Goal: Task Accomplishment & Management: Complete application form

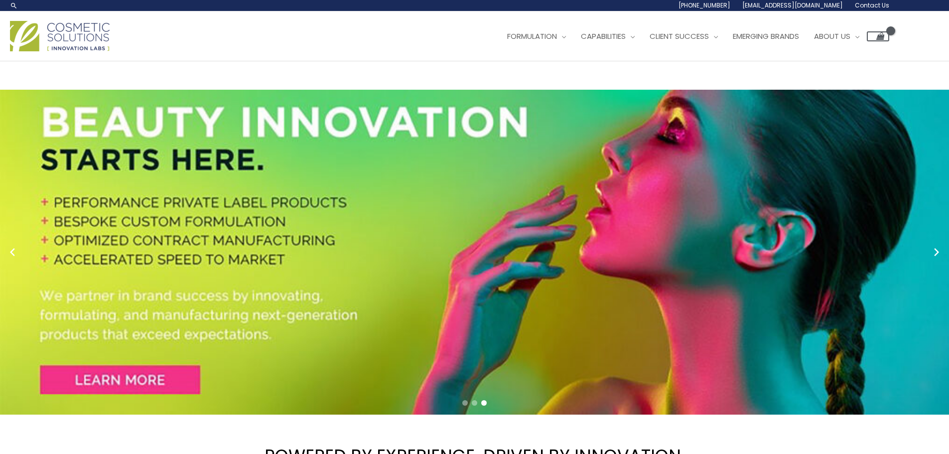
click at [873, 5] on span "Contact Us" at bounding box center [872, 5] width 34 height 8
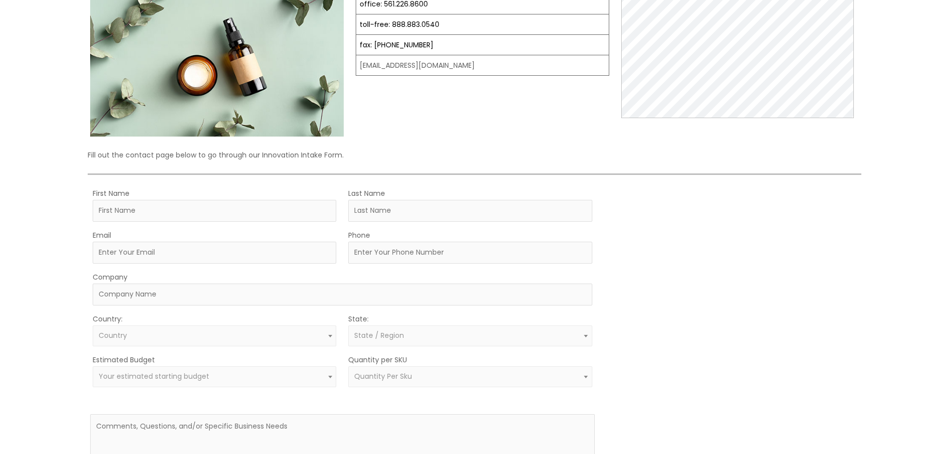
scroll to position [133, 0]
click at [239, 209] on input "First Name" at bounding box center [215, 210] width 244 height 22
type input "[PERSON_NAME]"
type input "[EMAIL_ADDRESS][DOMAIN_NAME]"
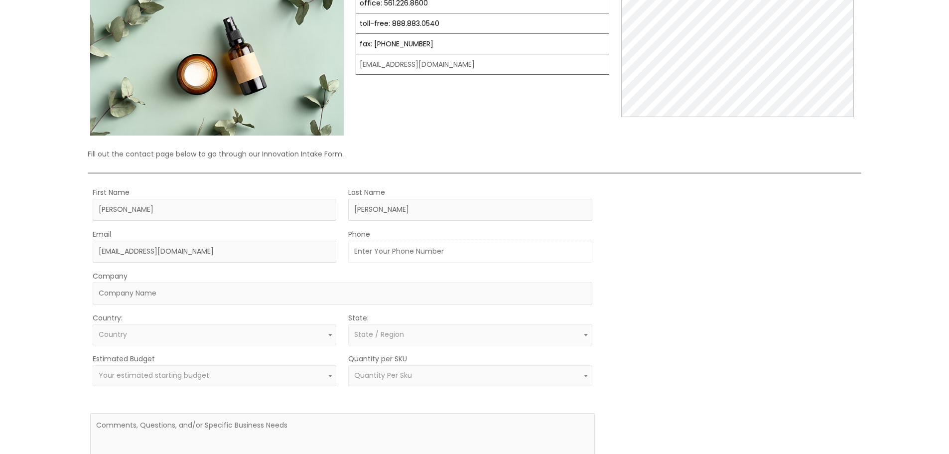
type input "8657713005"
type input "Way2Sexy"
select select "[GEOGRAPHIC_DATA]"
select select "[US_STATE]"
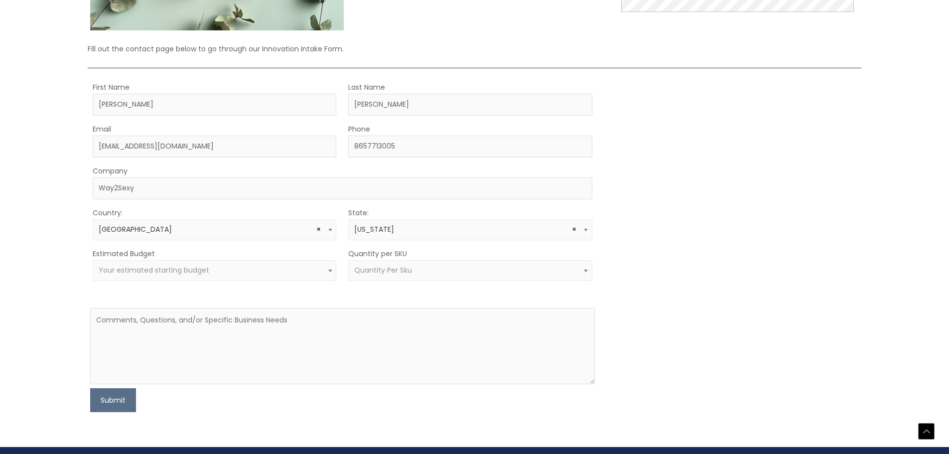
scroll to position [239, 0]
click at [318, 272] on span "Your estimated starting budget" at bounding box center [215, 269] width 232 height 9
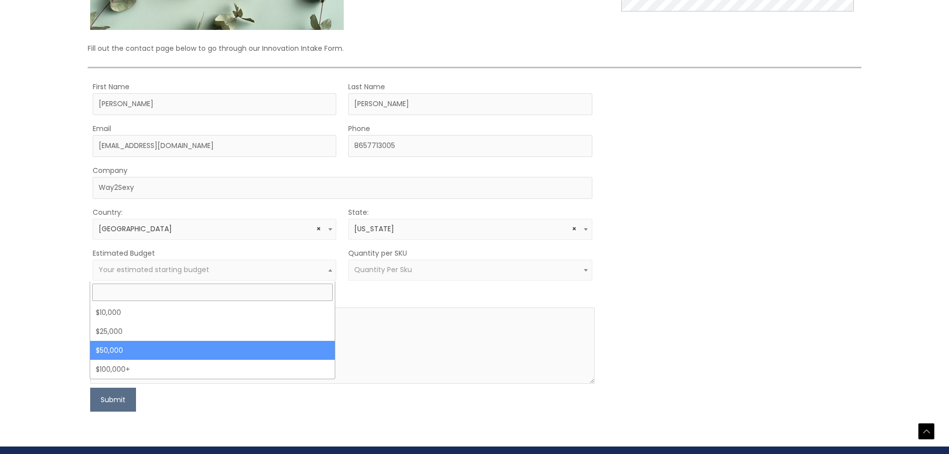
select select "50000"
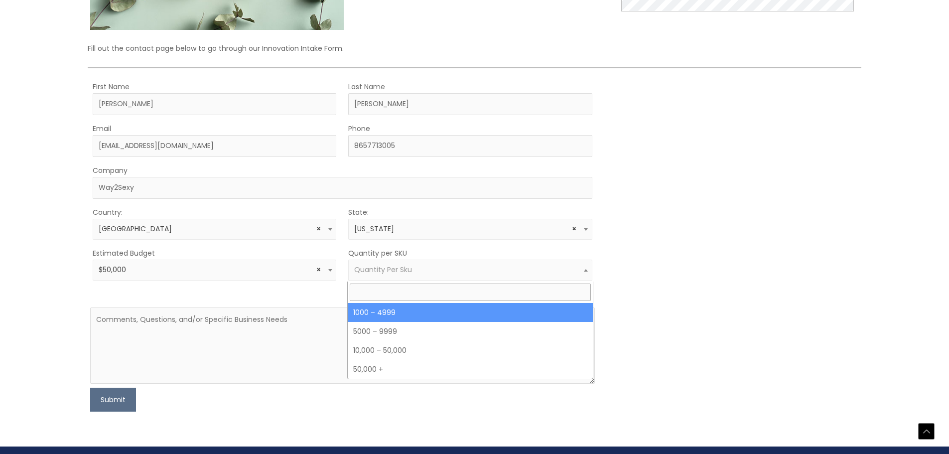
click at [405, 268] on span "Quantity Per Sku" at bounding box center [383, 270] width 58 height 10
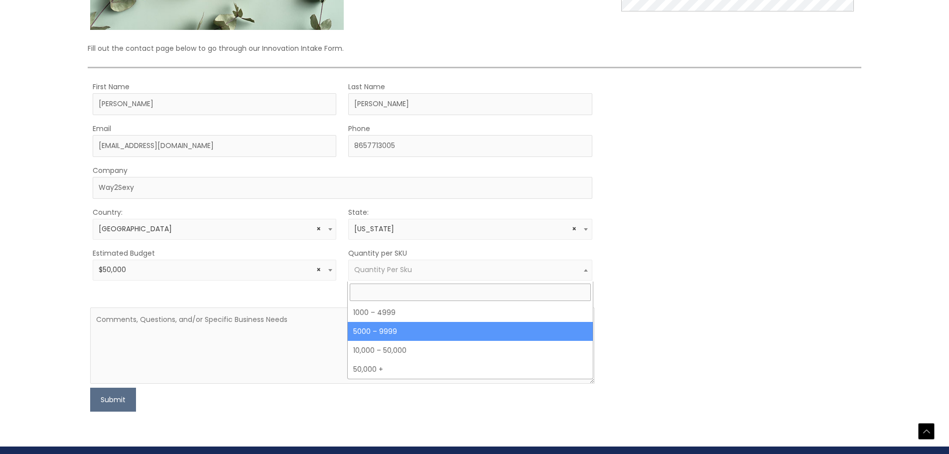
select select "11"
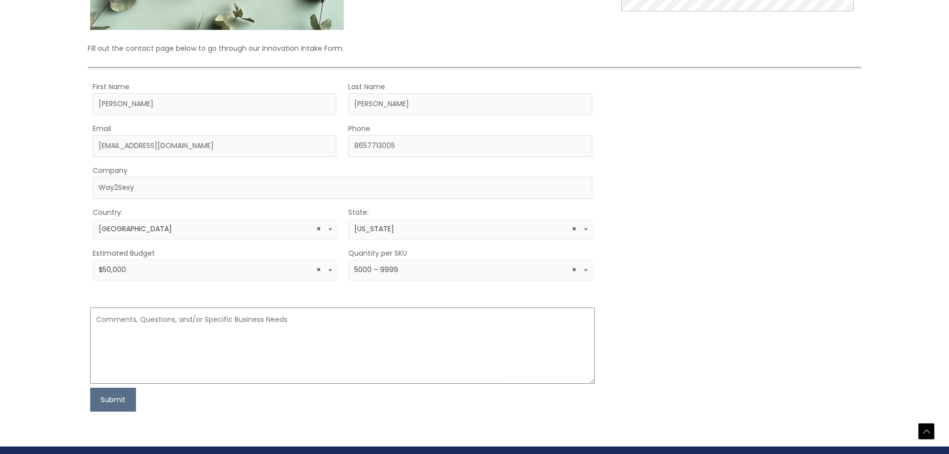
click at [307, 320] on textarea at bounding box center [342, 345] width 504 height 76
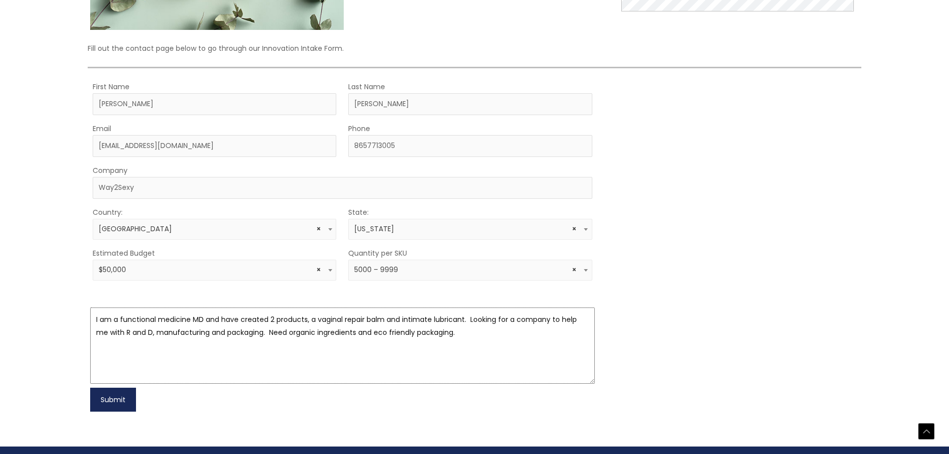
type textarea "I am a functional medicine MD and have created 2 products, a vaginal repair bal…"
click at [109, 401] on button "Submit" at bounding box center [113, 400] width 46 height 24
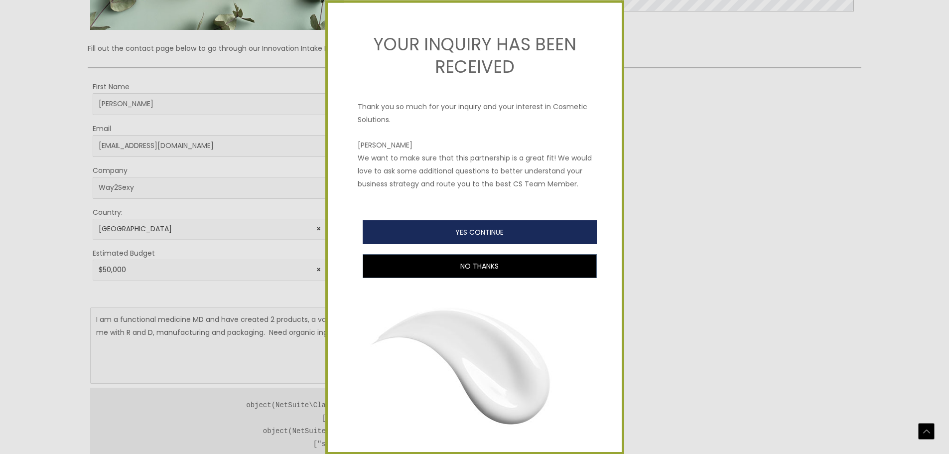
click at [487, 241] on button "YES CONTINUE" at bounding box center [480, 232] width 234 height 24
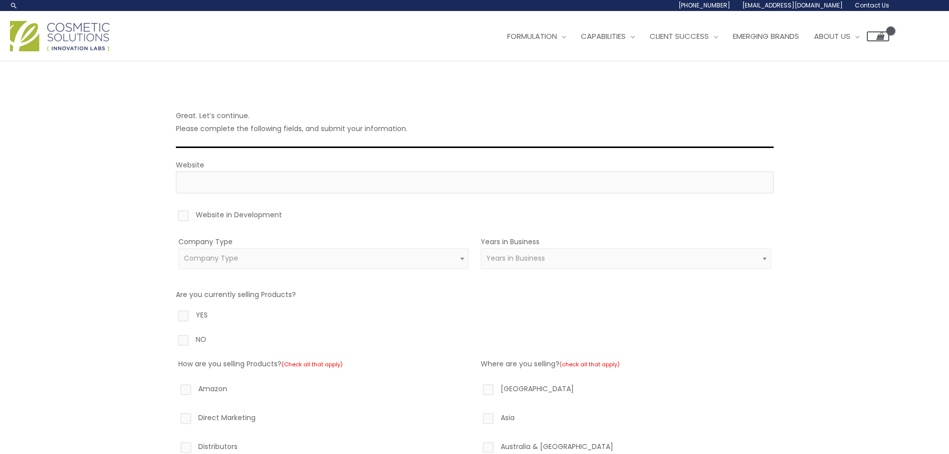
click at [179, 218] on label "Website in Development" at bounding box center [475, 216] width 598 height 17
click at [172, 215] on input "Website in Development" at bounding box center [169, 211] width 6 height 6
checkbox input "true"
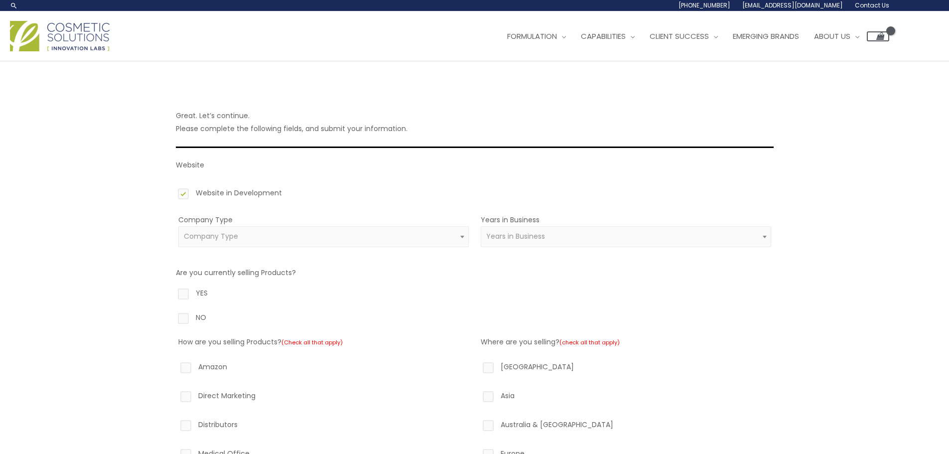
click at [461, 233] on span at bounding box center [462, 236] width 12 height 13
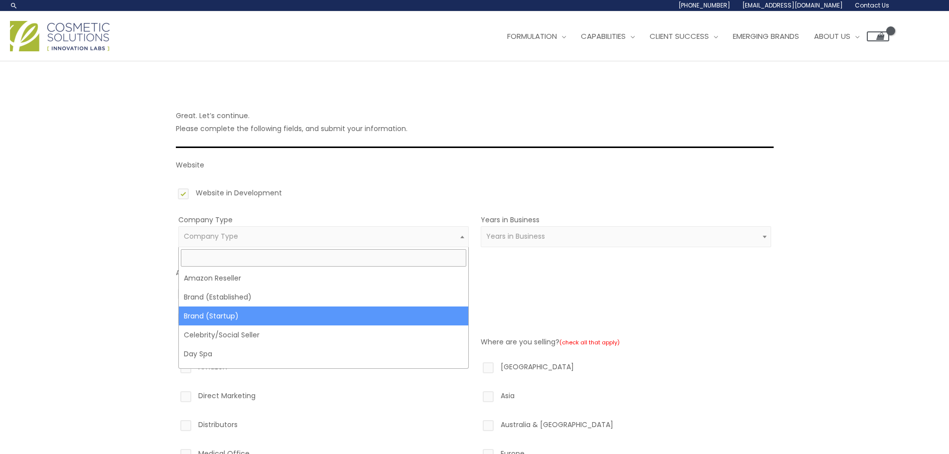
select select "39"
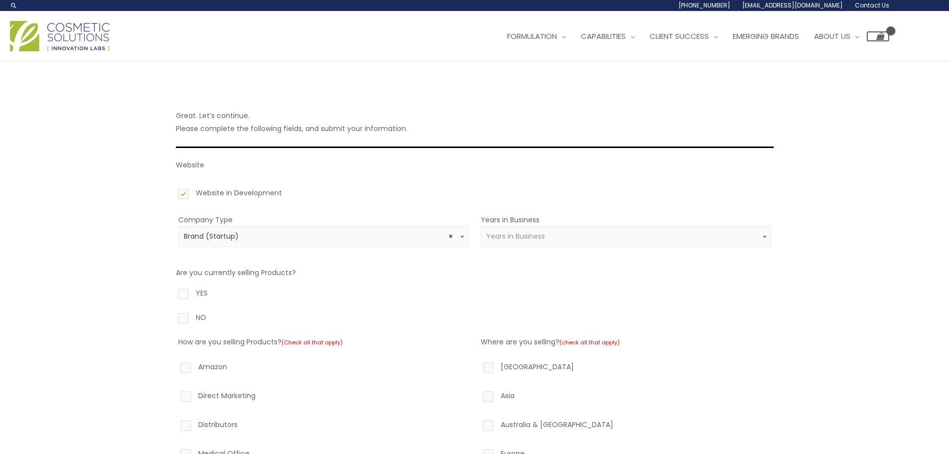
click at [615, 240] on span "Years in Business" at bounding box center [625, 236] width 279 height 9
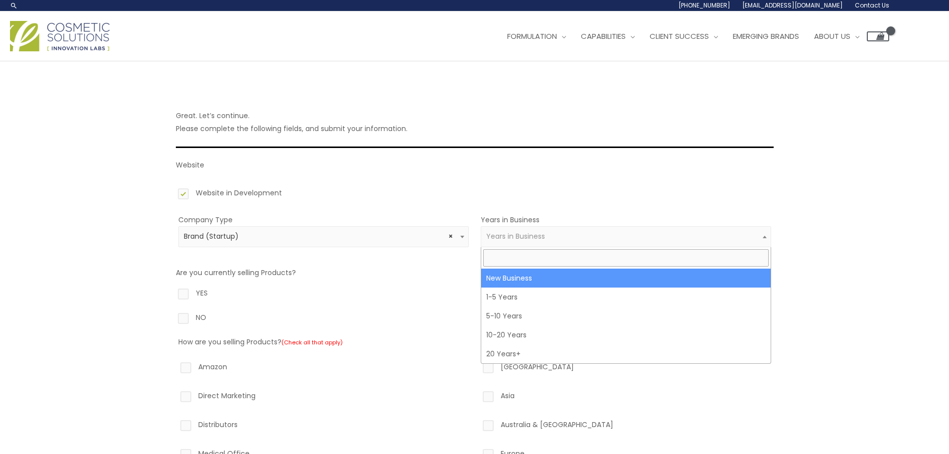
select select "1"
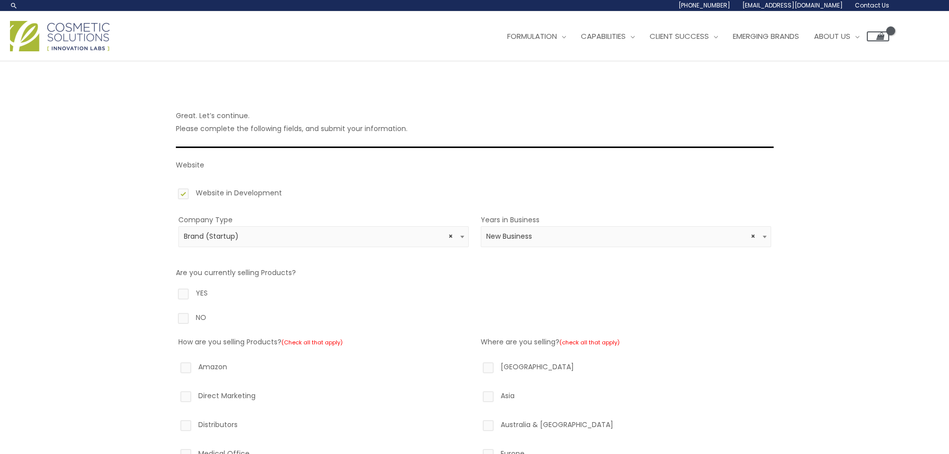
click at [180, 318] on label "NO" at bounding box center [475, 319] width 598 height 17
click at [172, 317] on input "NO" at bounding box center [169, 314] width 6 height 6
radio input "true"
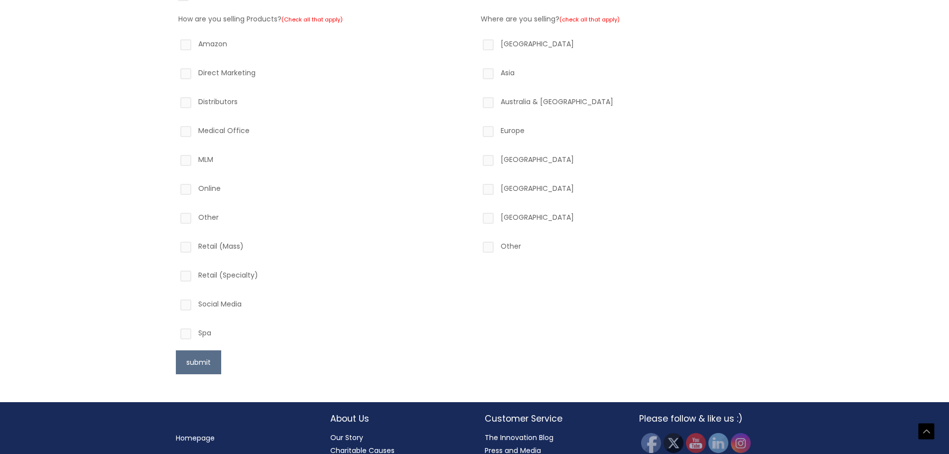
scroll to position [362, 0]
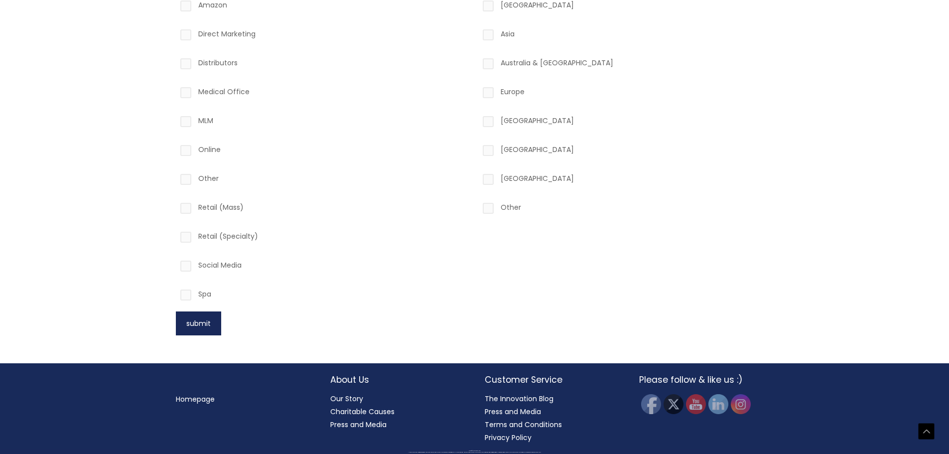
click at [197, 328] on button "submit" at bounding box center [198, 323] width 45 height 24
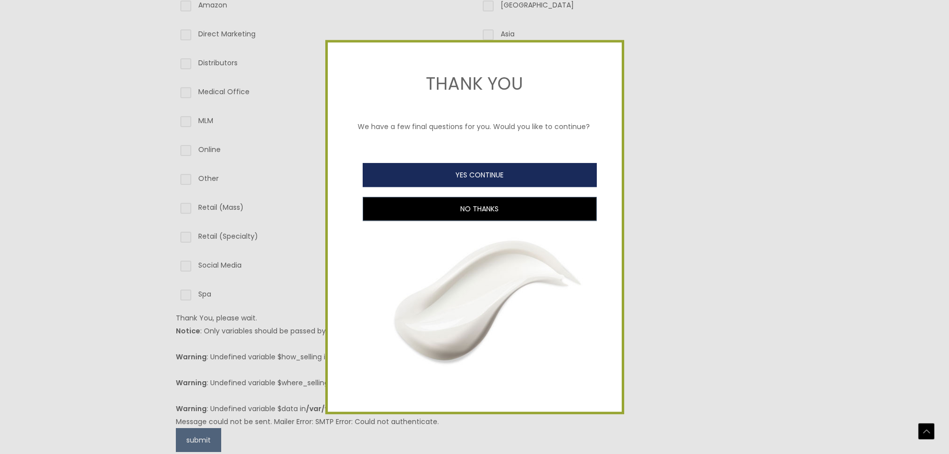
click at [491, 170] on button "YES CONTINUE" at bounding box center [480, 175] width 234 height 24
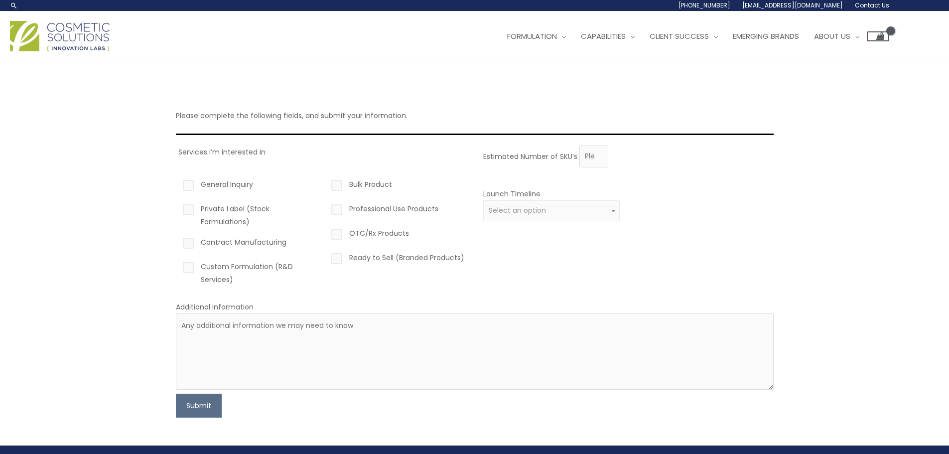
click at [185, 240] on label "Contract Manufacturing" at bounding box center [249, 244] width 137 height 17
click at [177, 240] on input "Contract Manufacturing" at bounding box center [174, 239] width 6 height 6
checkbox input "true"
click at [185, 268] on label "Custom Formulation (R&D Services)" at bounding box center [249, 273] width 137 height 26
click at [177, 267] on input "Custom Formulation (R&D Services)" at bounding box center [174, 263] width 6 height 6
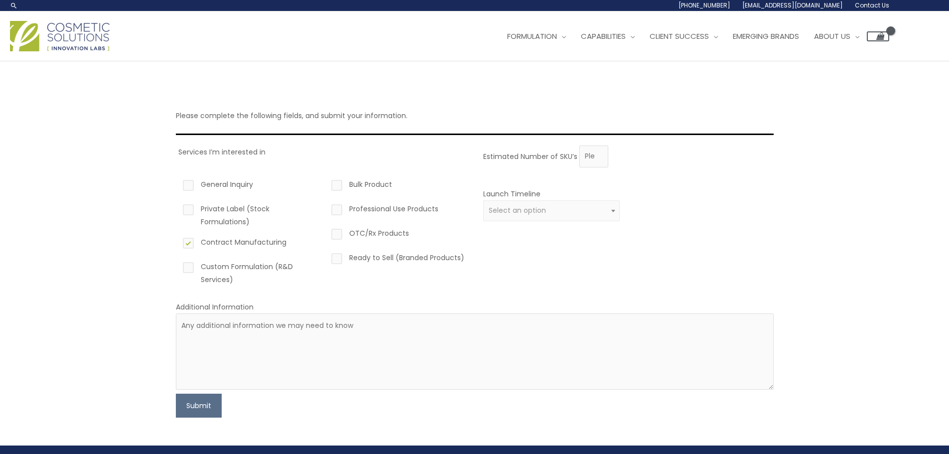
checkbox input "true"
click at [618, 210] on span at bounding box center [613, 210] width 12 height 13
select select "3"
click at [593, 159] on input "Estimated Number of SKU’s" at bounding box center [593, 156] width 29 height 22
type input "0"
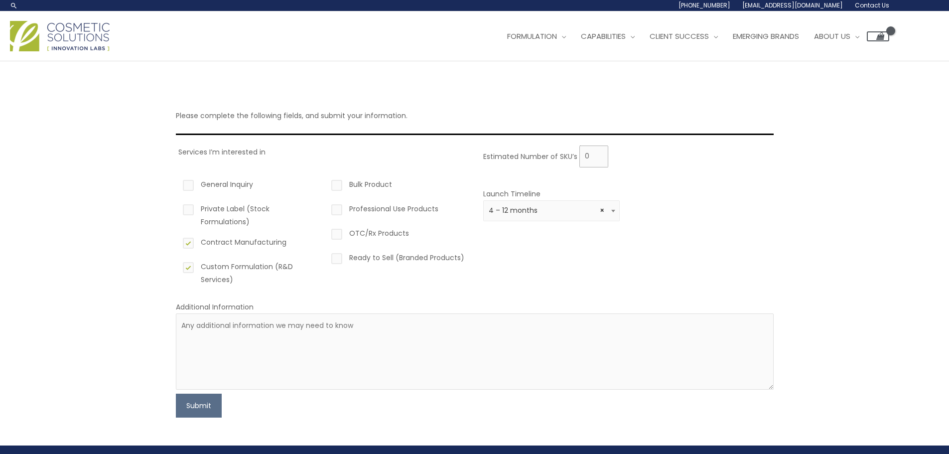
click at [597, 157] on input "0" at bounding box center [593, 156] width 29 height 22
click at [296, 323] on textarea at bounding box center [475, 351] width 598 height 76
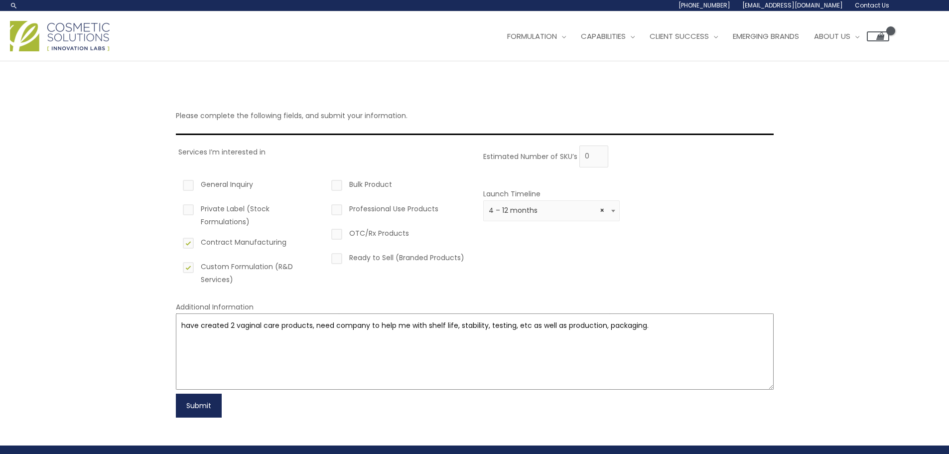
type textarea "have created 2 vaginal care products, need company to help me with shelf life, …"
click at [193, 410] on button "Submit" at bounding box center [199, 406] width 46 height 24
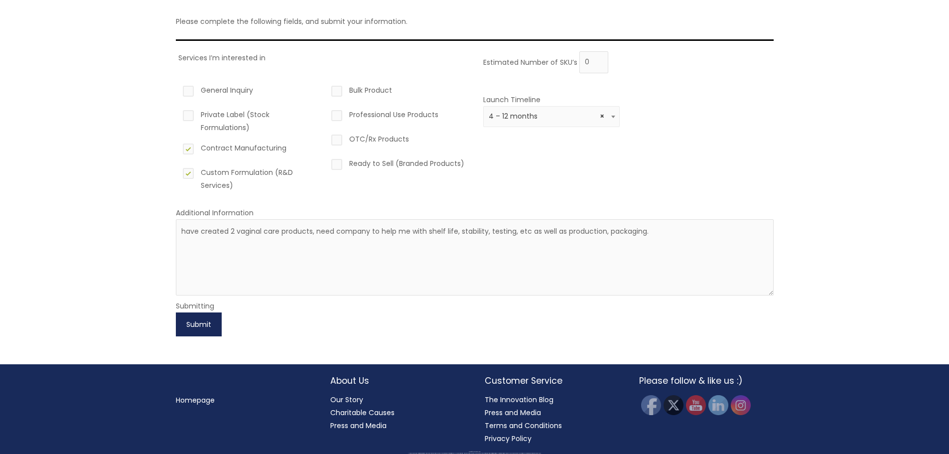
scroll to position [95, 0]
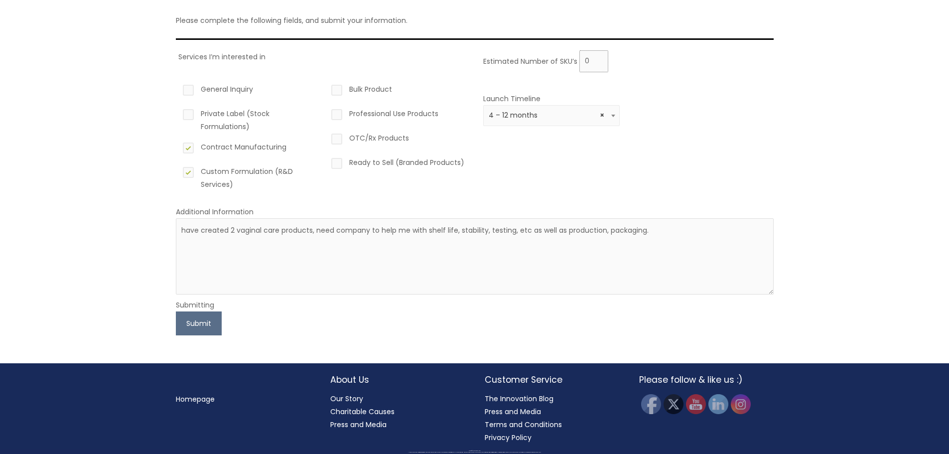
click at [589, 60] on input "0" at bounding box center [593, 61] width 29 height 22
type input "0"
type input "5000"
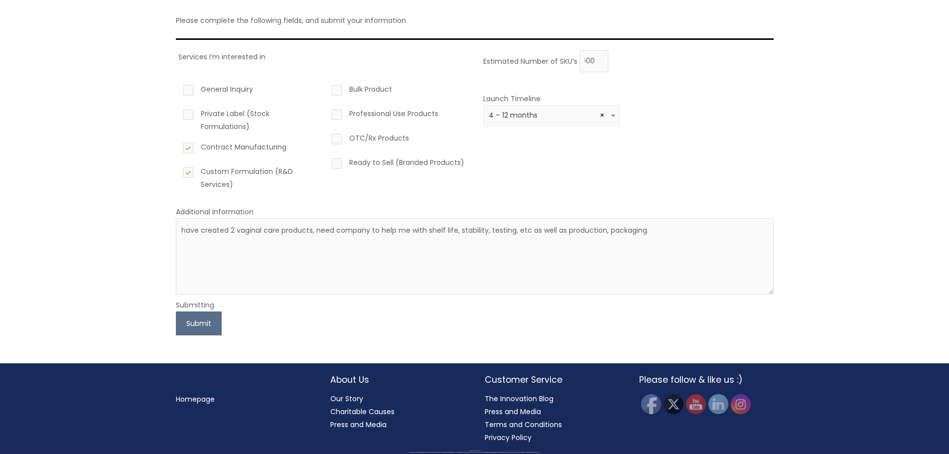
scroll to position [0, 0]
click at [632, 81] on div "Estimated Number of SKU’s 5000 Launch Timeline 0 – 3 months 4 – 12 months Great…" at bounding box center [626, 124] width 290 height 148
click at [202, 325] on button "Submit" at bounding box center [199, 323] width 46 height 24
